Goal: Task Accomplishment & Management: Manage account settings

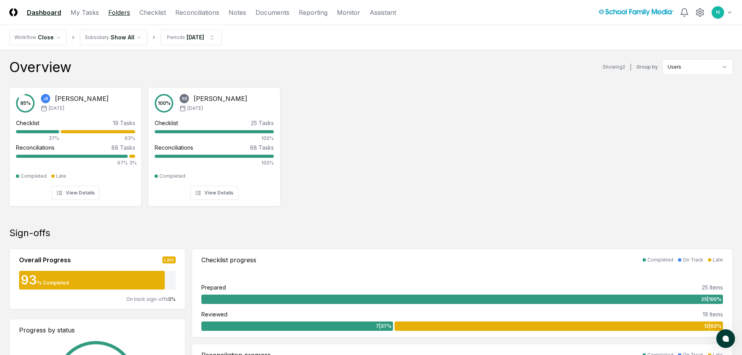
click at [118, 10] on link "Folders" at bounding box center [119, 12] width 22 height 9
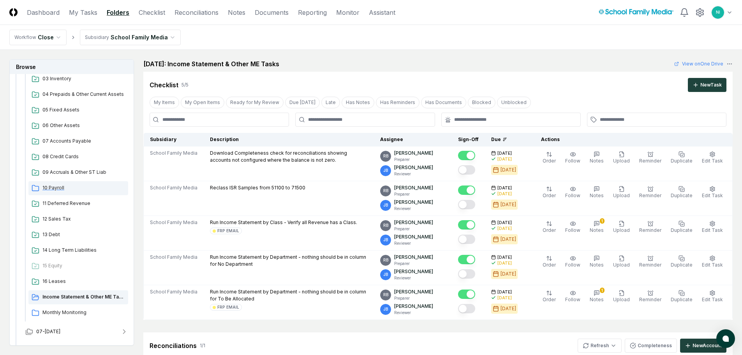
scroll to position [156, 0]
click at [54, 188] on span "10 Payroll" at bounding box center [83, 187] width 83 height 7
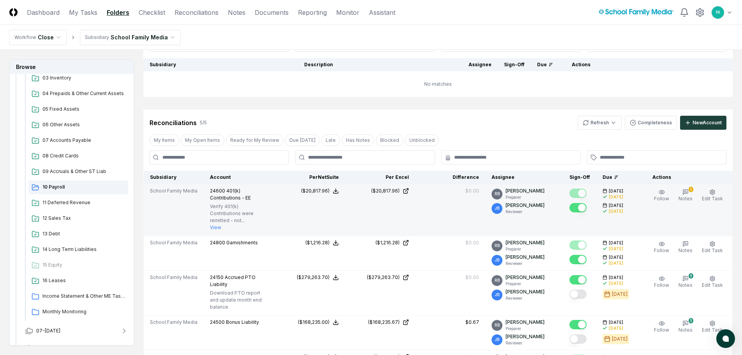
scroll to position [78, 0]
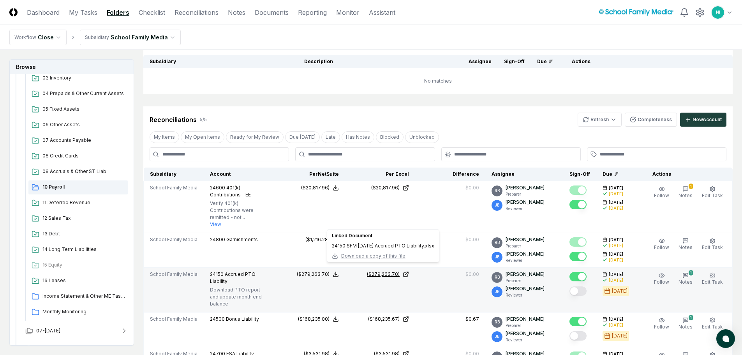
click at [391, 271] on div "($279,263.70)" at bounding box center [383, 274] width 33 height 7
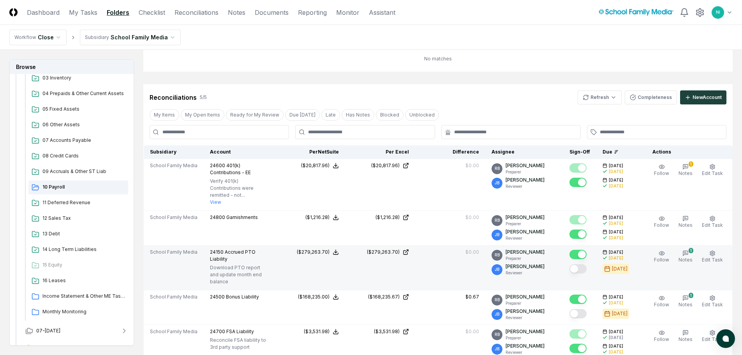
scroll to position [117, 0]
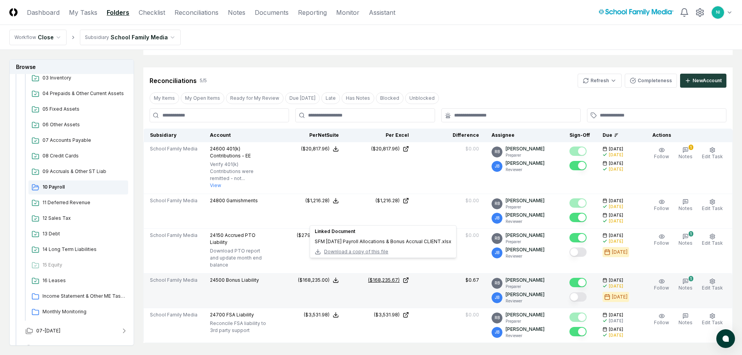
click at [393, 277] on div "($168,235.67)" at bounding box center [384, 280] width 32 height 7
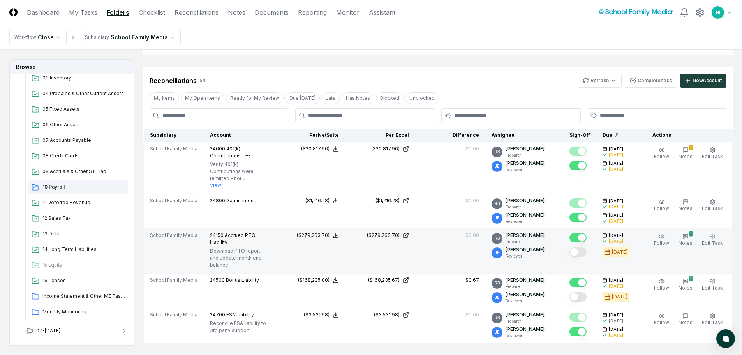
click at [579, 247] on button "Mark complete" at bounding box center [578, 251] width 17 height 9
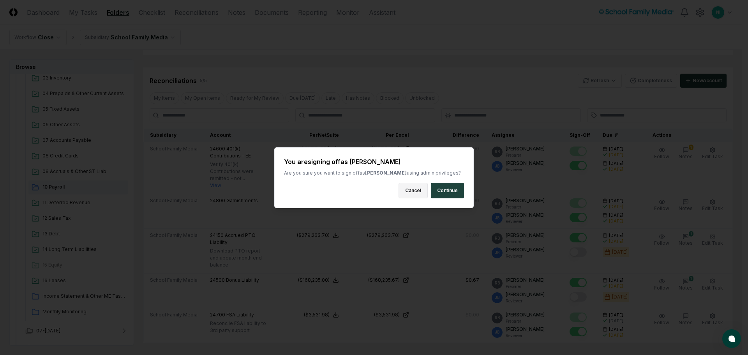
click at [419, 194] on button "Cancel" at bounding box center [413, 191] width 29 height 16
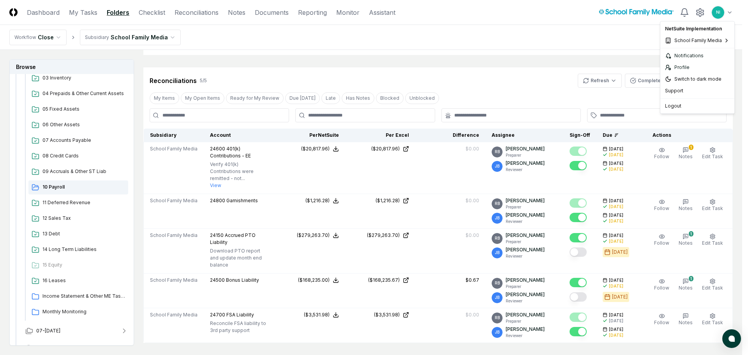
click at [728, 12] on html "CloseCore Dashboard My Tasks Folders Checklist Reconciliations Notes Documents …" at bounding box center [374, 229] width 748 height 693
click at [679, 105] on div "Logout" at bounding box center [697, 106] width 71 height 12
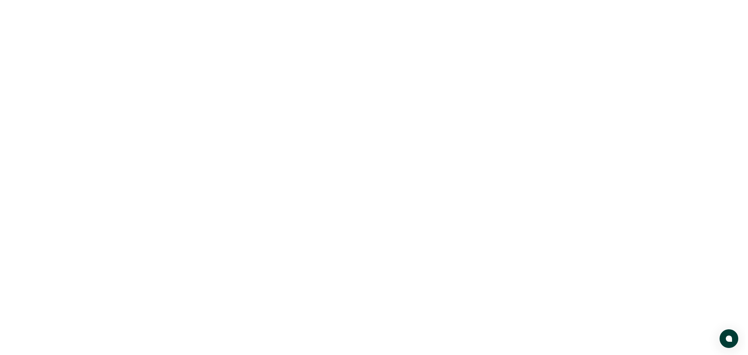
scroll to position [0, 0]
